Goal: Check status: Check status

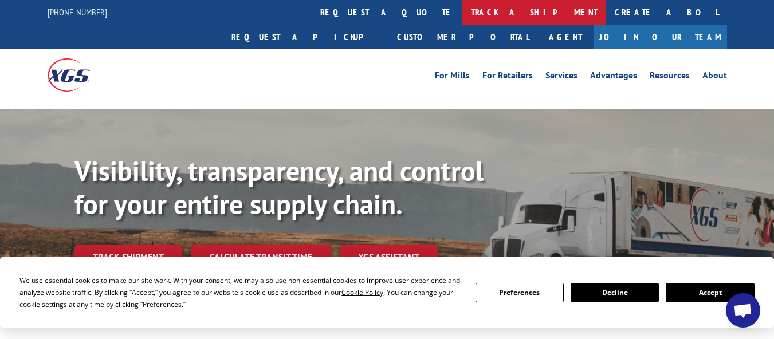
click at [462, 15] on link "track a shipment" at bounding box center [534, 12] width 144 height 25
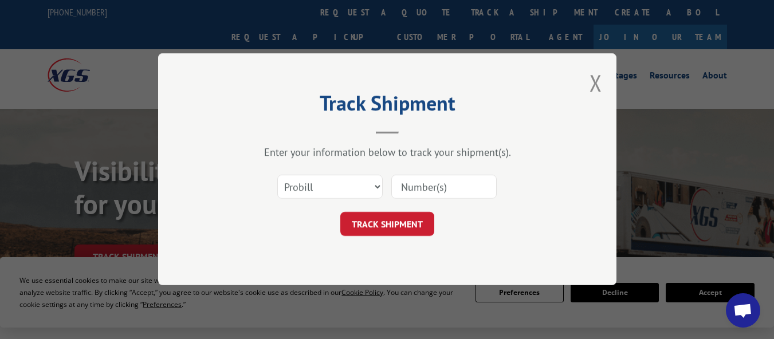
paste input "17668949"
click at [425, 184] on input "17668949" at bounding box center [443, 187] width 105 height 24
type input "17668949"
click at [397, 219] on button "TRACK SHIPMENT" at bounding box center [387, 224] width 94 height 24
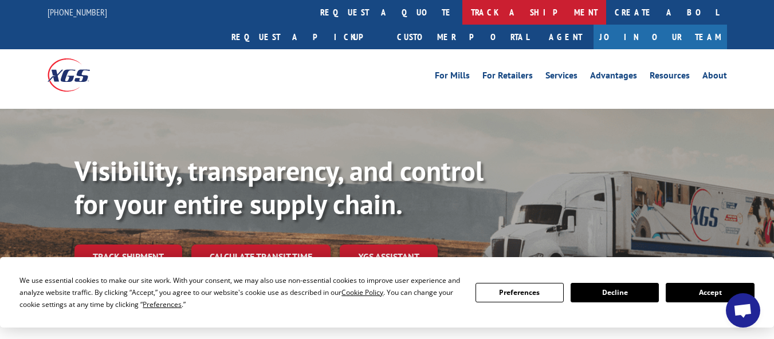
click at [462, 17] on link "track a shipment" at bounding box center [534, 12] width 144 height 25
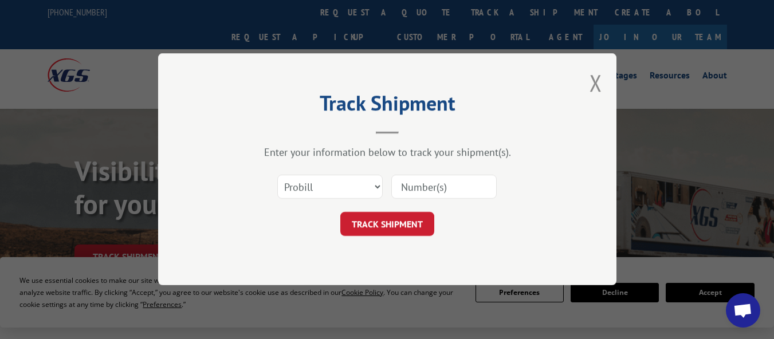
click at [437, 193] on input at bounding box center [443, 187] width 105 height 24
paste input "17674173"
type input "17674173"
click at [387, 216] on button "TRACK SHIPMENT" at bounding box center [387, 224] width 94 height 24
